Goal: Book appointment/travel/reservation

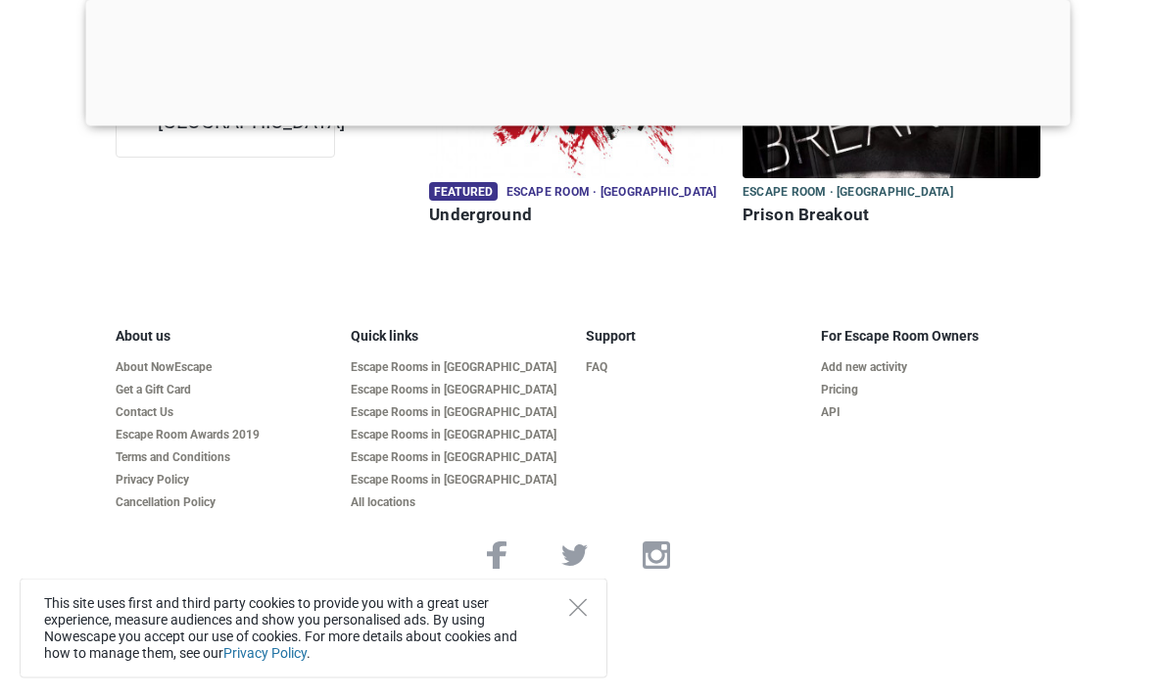
scroll to position [455, 0]
click at [565, 670] on div "This site uses first and third party cookies to provide you with a great user e…" at bounding box center [314, 629] width 588 height 100
click at [565, 674] on div "This site uses first and third party cookies to provide you with a great user e…" at bounding box center [314, 629] width 588 height 100
click at [579, 617] on icon "Close" at bounding box center [578, 609] width 18 height 18
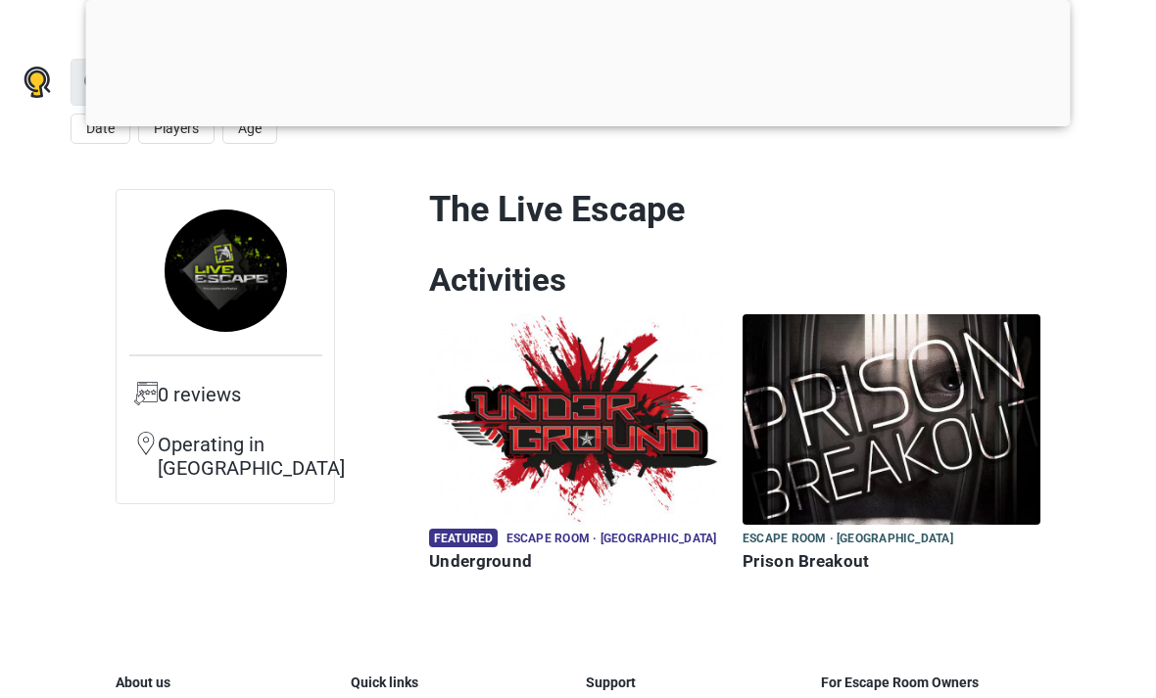
scroll to position [105, 0]
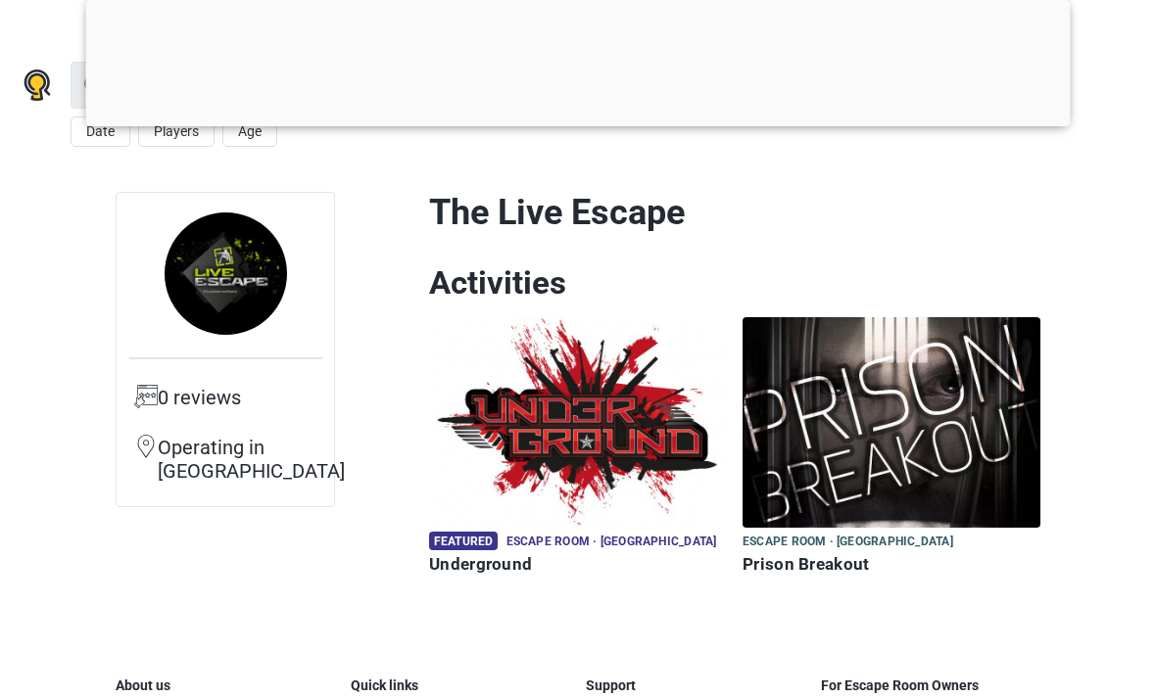
click at [960, 396] on img at bounding box center [892, 422] width 298 height 211
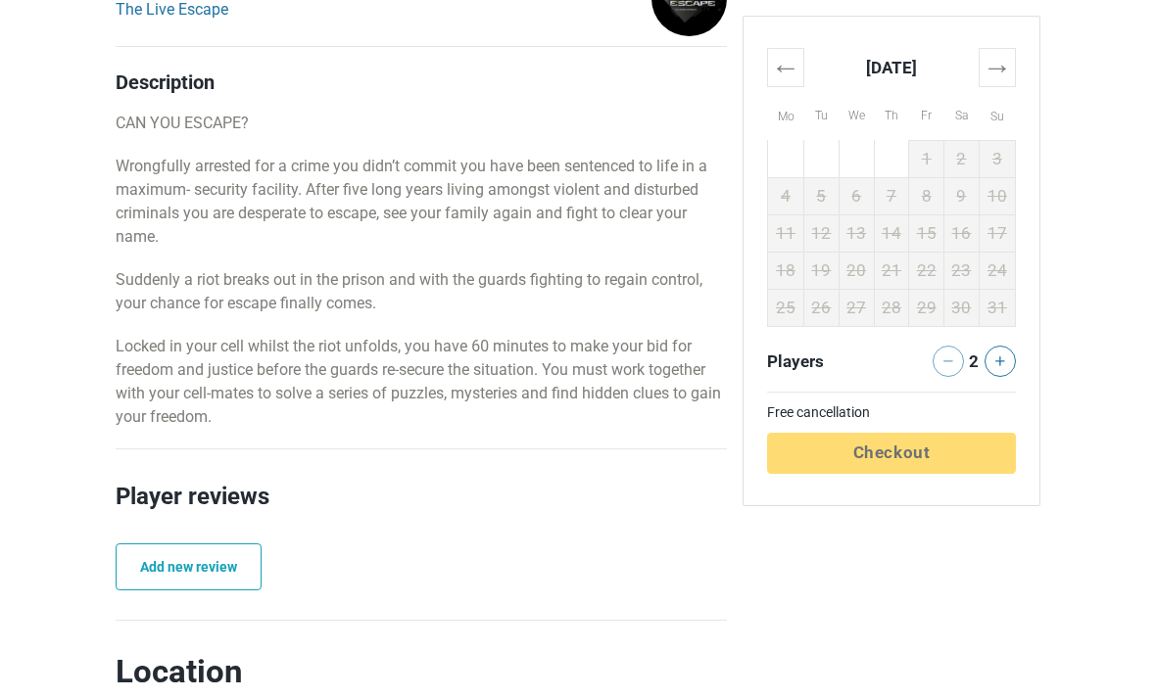
scroll to position [895, 0]
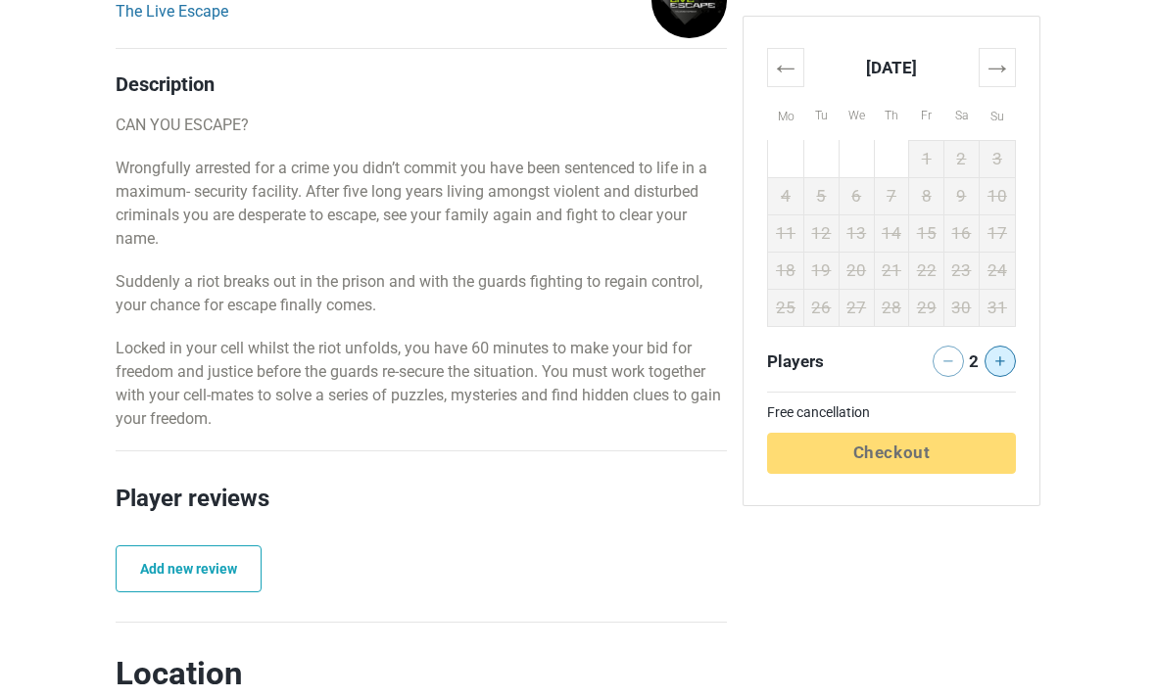
click at [998, 361] on icon at bounding box center [1000, 362] width 10 height 10
click at [1012, 357] on button at bounding box center [1000, 361] width 31 height 31
click at [1002, 365] on icon at bounding box center [1000, 362] width 10 height 10
click at [993, 59] on th "→" at bounding box center [997, 67] width 36 height 38
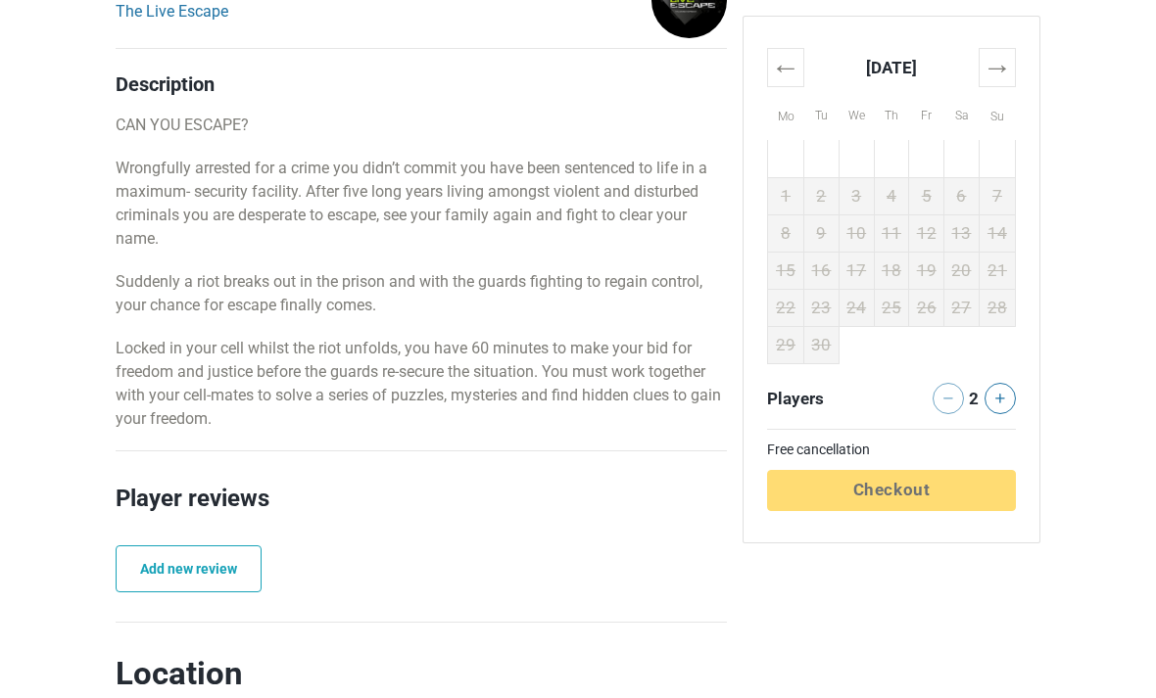
click at [1040, 117] on div "Availability and prices ← [DATE] → Mo Tu We Th Fr Sa Su 25 26 27 28 29 30 31 1 …" at bounding box center [891, 605] width 313 height 1752
click at [998, 62] on th "→" at bounding box center [997, 67] width 36 height 38
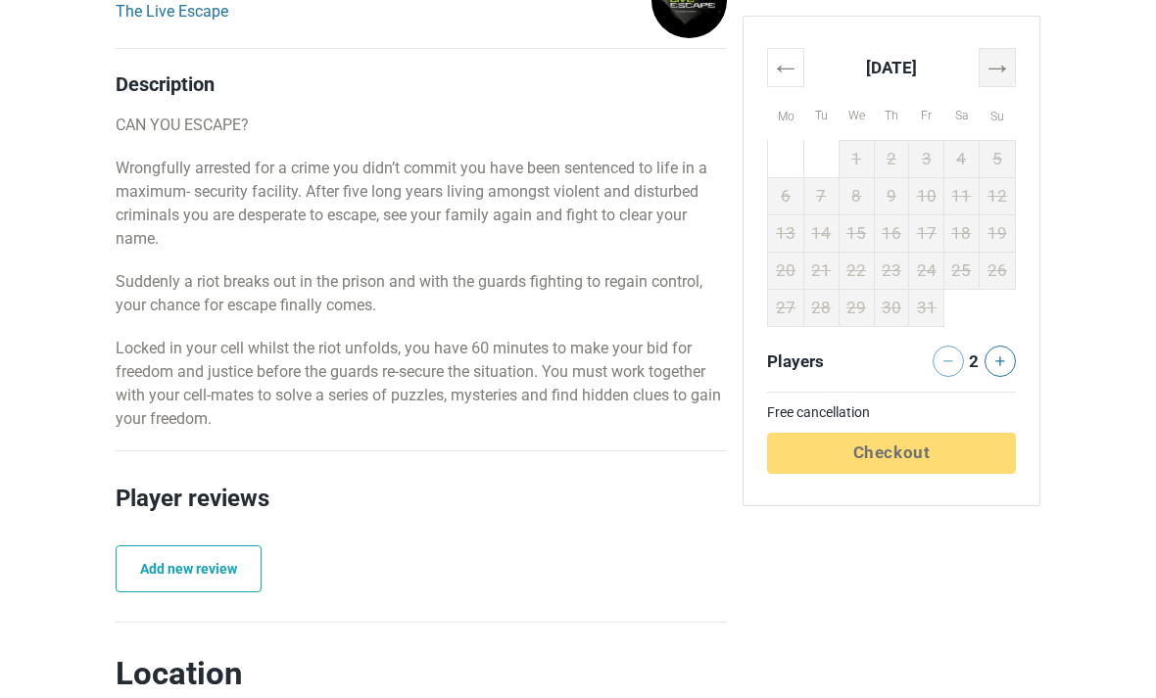
click at [998, 70] on th "→" at bounding box center [997, 67] width 36 height 38
click at [994, 66] on th "→" at bounding box center [997, 67] width 36 height 38
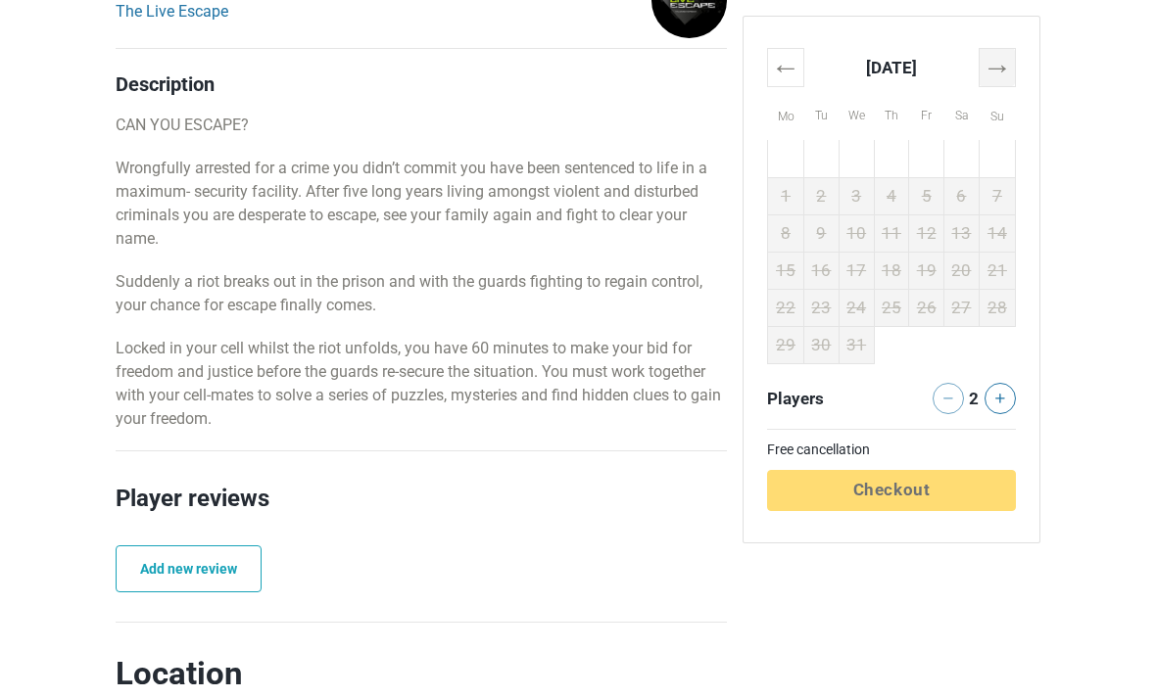
click at [993, 60] on th "→" at bounding box center [997, 67] width 36 height 38
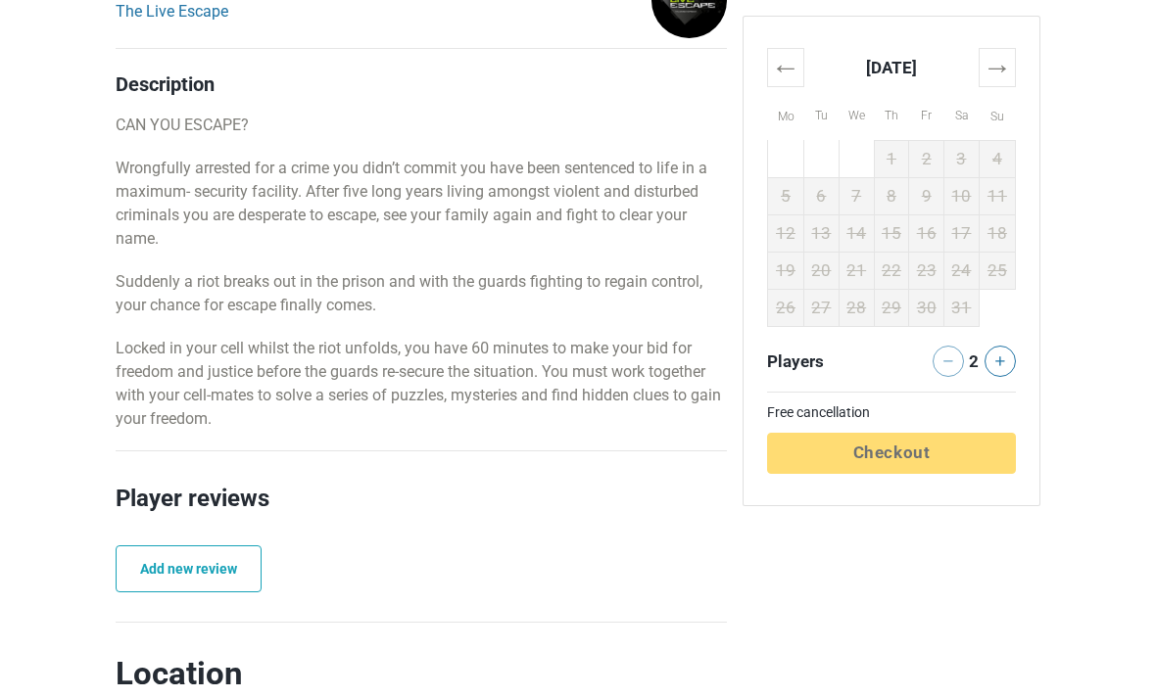
click at [947, 349] on div at bounding box center [941, 361] width 33 height 31
click at [791, 64] on th "←" at bounding box center [785, 67] width 36 height 38
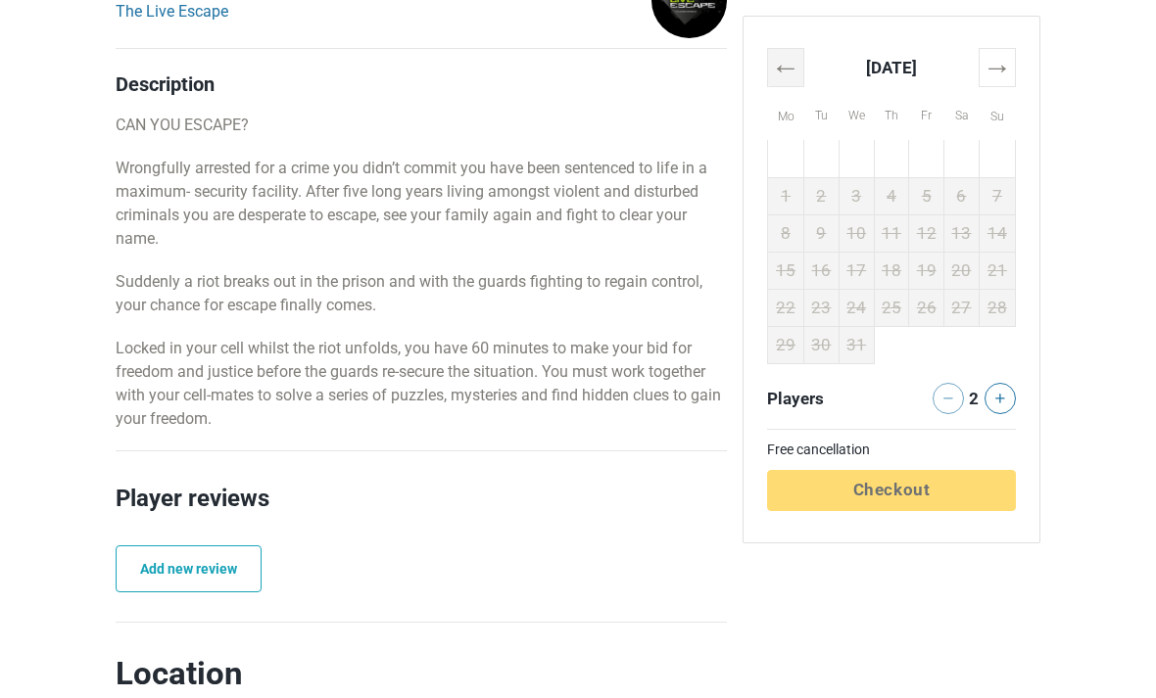
click at [770, 63] on th "←" at bounding box center [785, 67] width 36 height 38
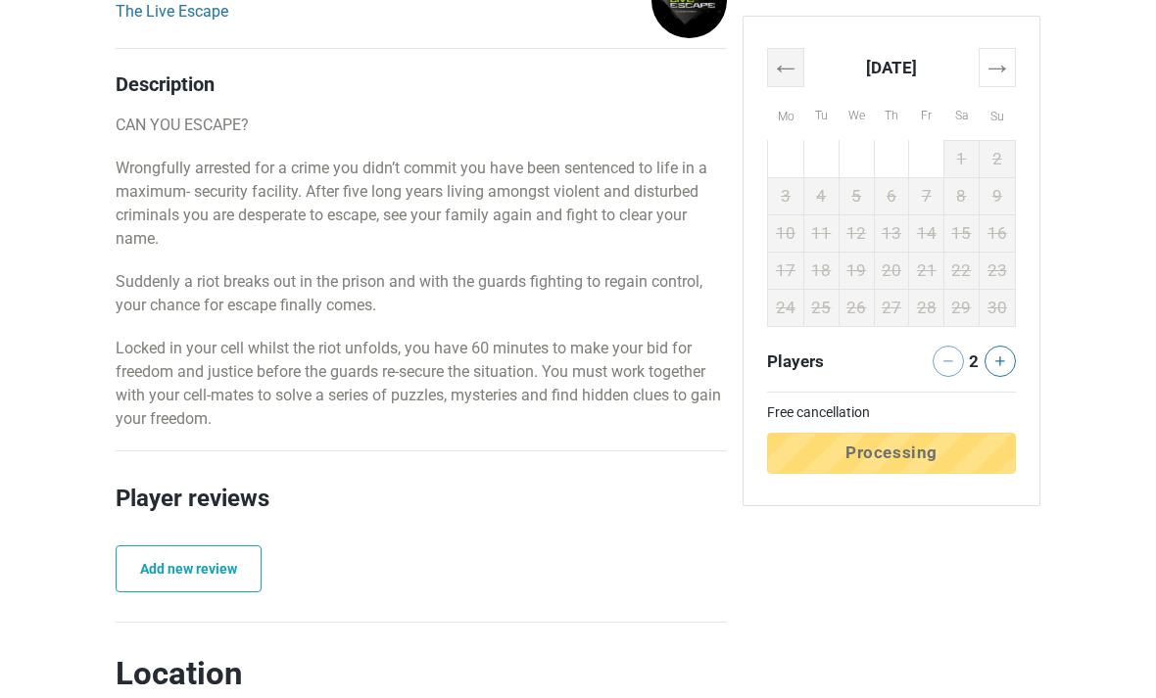
click at [797, 69] on th "←" at bounding box center [785, 67] width 36 height 38
click at [779, 66] on th "←" at bounding box center [785, 67] width 36 height 38
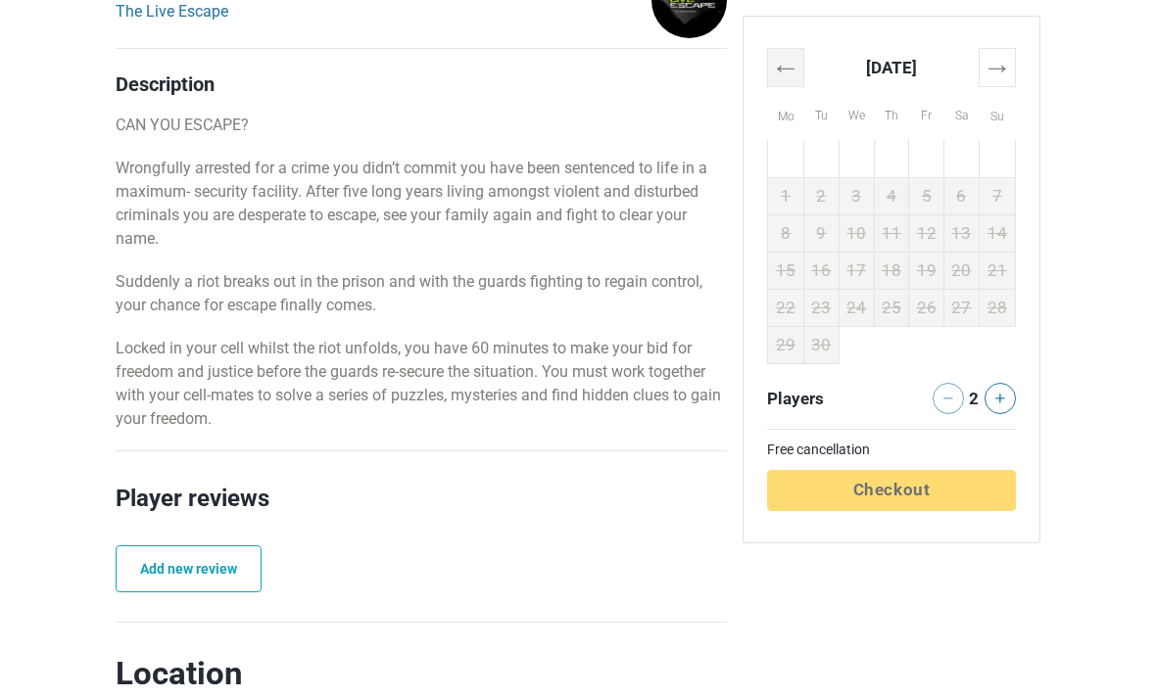
click at [785, 59] on th "←" at bounding box center [785, 67] width 36 height 38
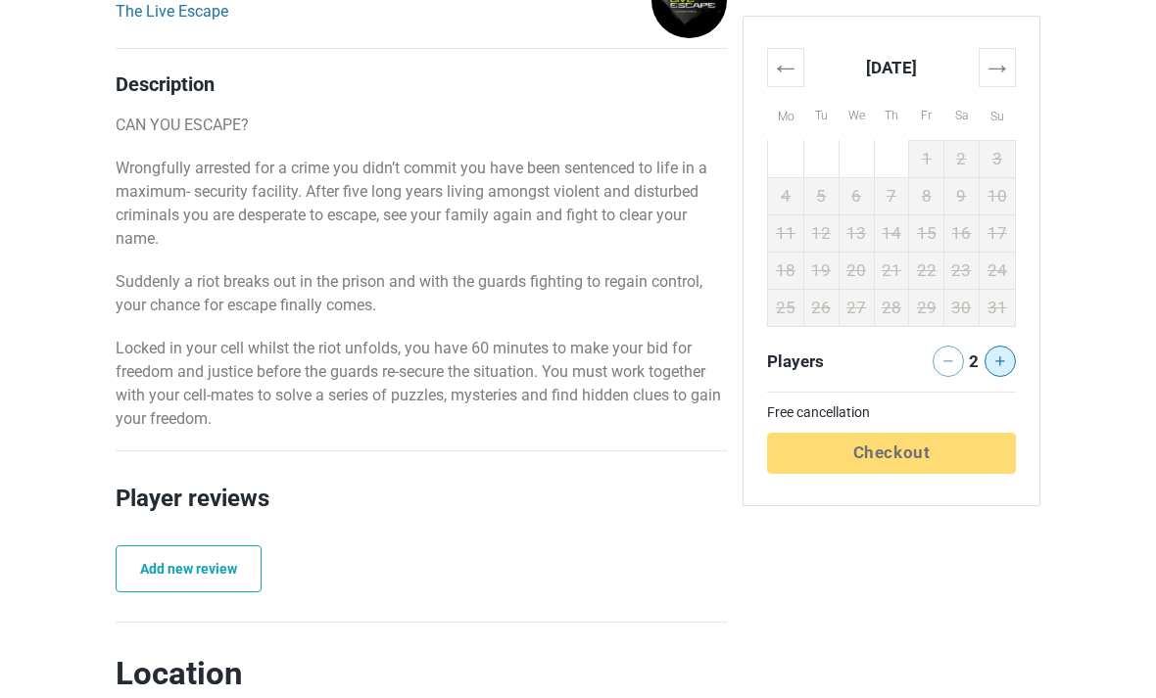
click at [1003, 366] on button at bounding box center [1000, 361] width 31 height 31
click at [1005, 361] on button at bounding box center [1000, 361] width 31 height 31
click at [1004, 367] on button at bounding box center [1000, 361] width 31 height 31
click at [991, 364] on button at bounding box center [1000, 361] width 31 height 31
click at [851, 230] on td "13" at bounding box center [856, 233] width 35 height 37
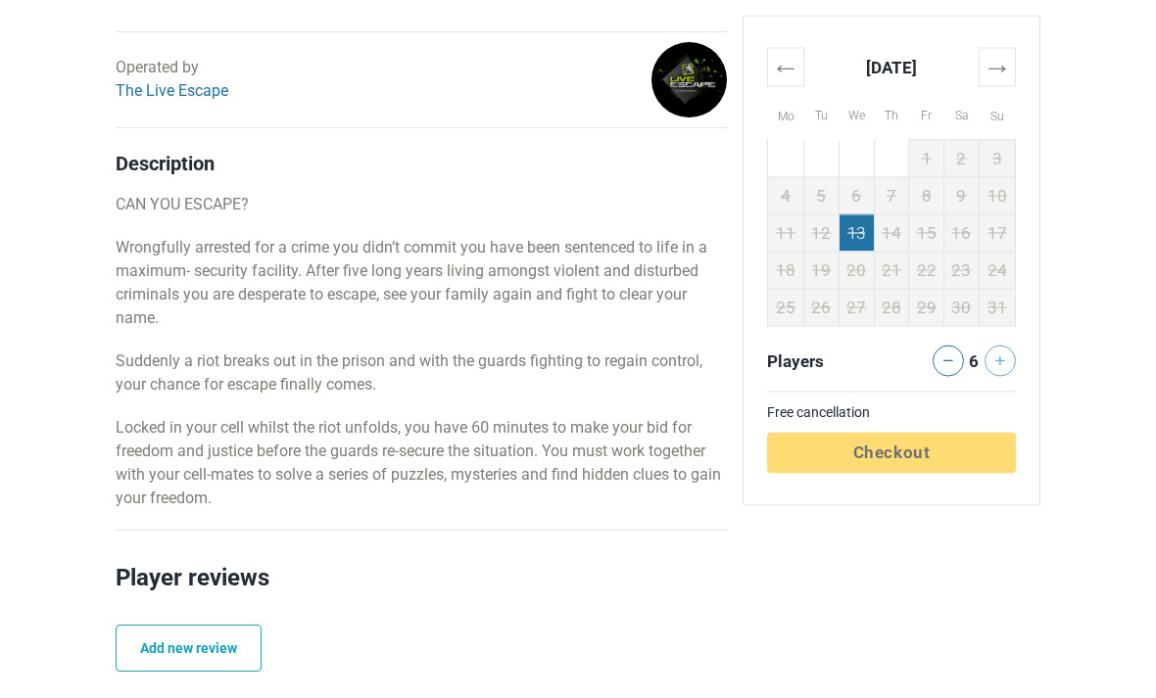
scroll to position [816, 0]
click at [856, 238] on td "13" at bounding box center [856, 233] width 35 height 37
click at [948, 363] on icon at bounding box center [948, 362] width 10 height 10
click at [947, 361] on icon at bounding box center [948, 361] width 10 height 1
click at [945, 364] on icon at bounding box center [948, 362] width 10 height 10
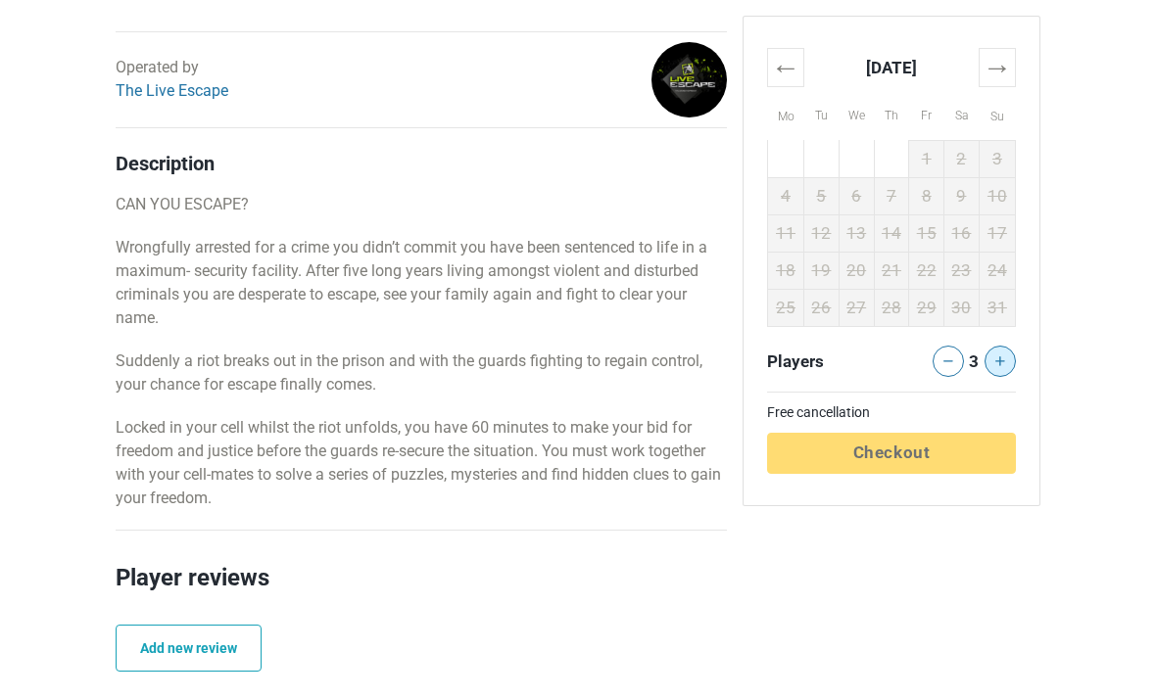
click at [1004, 357] on icon at bounding box center [1000, 362] width 10 height 10
click at [1002, 371] on button at bounding box center [1000, 361] width 31 height 31
click at [1003, 374] on button at bounding box center [1000, 361] width 31 height 31
click at [1003, 371] on div at bounding box center [1006, 361] width 33 height 31
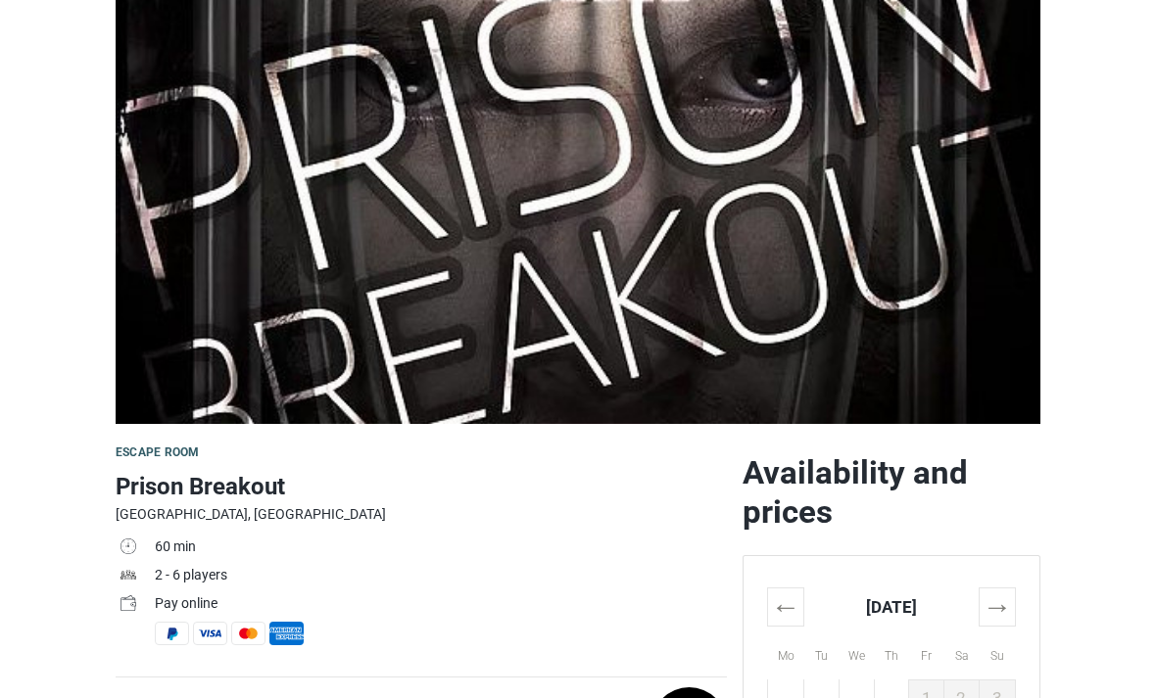
scroll to position [0, 0]
